Goal: Task Accomplishment & Management: Manage account settings

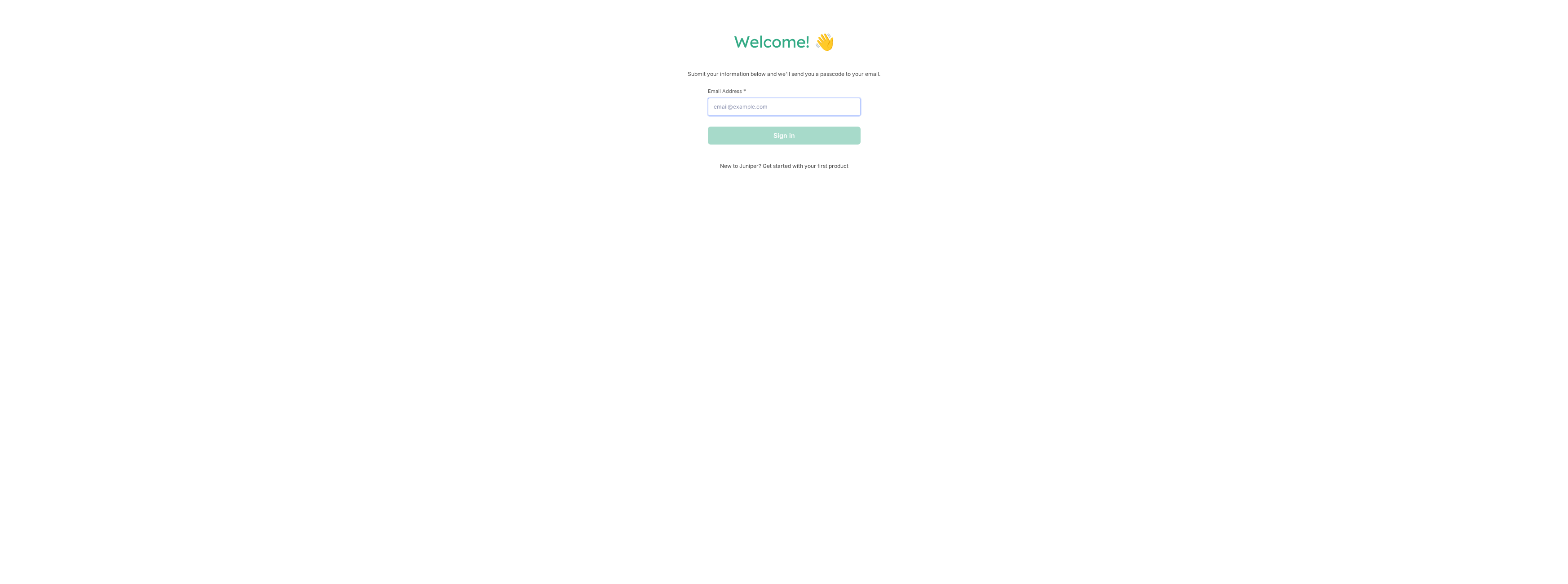
click at [782, 103] on input "Email Address *" at bounding box center [784, 107] width 153 height 18
type input "[EMAIL_ADDRESS][DOMAIN_NAME]"
click at [782, 137] on button "Sign in" at bounding box center [784, 136] width 153 height 18
click at [780, 96] on input "text" at bounding box center [784, 100] width 153 height 18
type input "6"
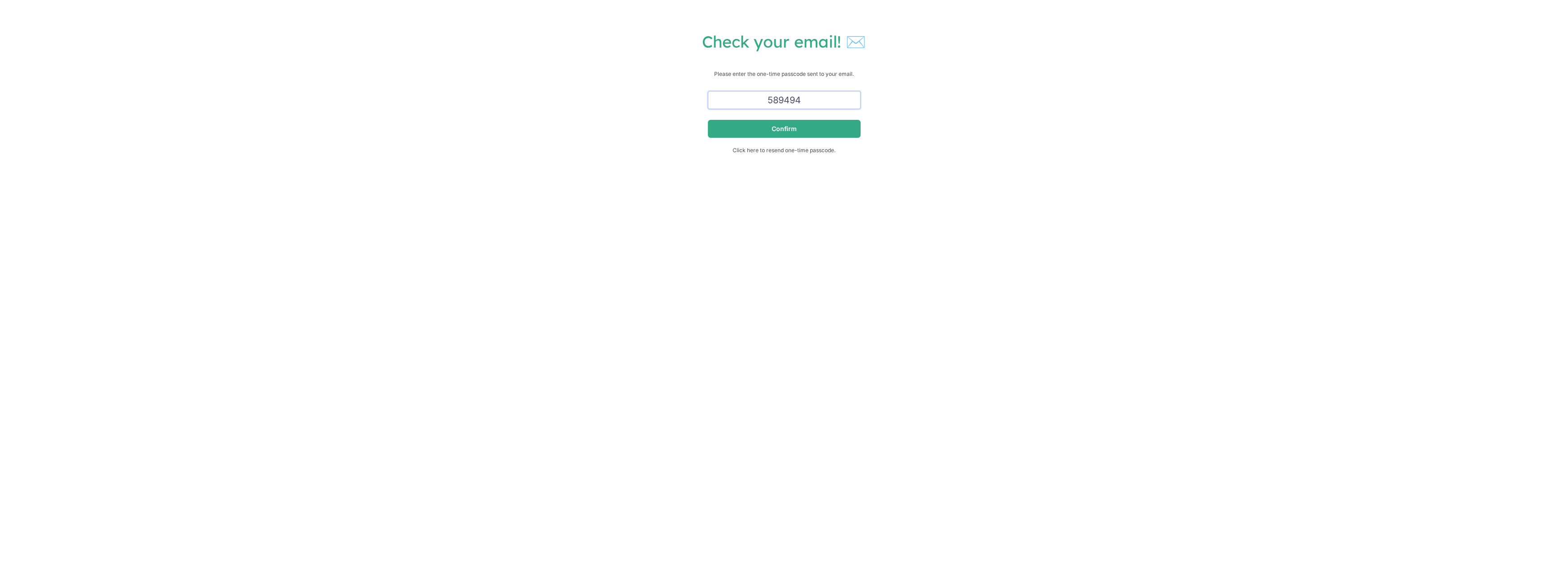
type input "589494"
click at [708, 120] on button "Confirm" at bounding box center [784, 129] width 153 height 18
